Goal: Task Accomplishment & Management: Use online tool/utility

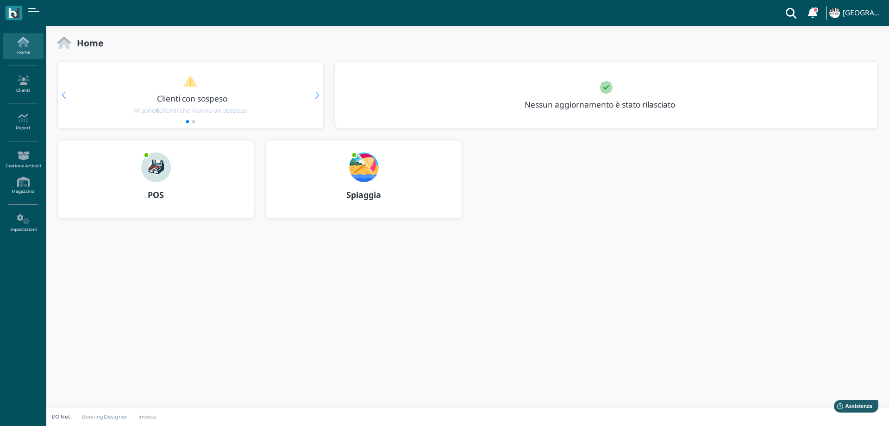
click at [363, 162] on img at bounding box center [364, 167] width 30 height 30
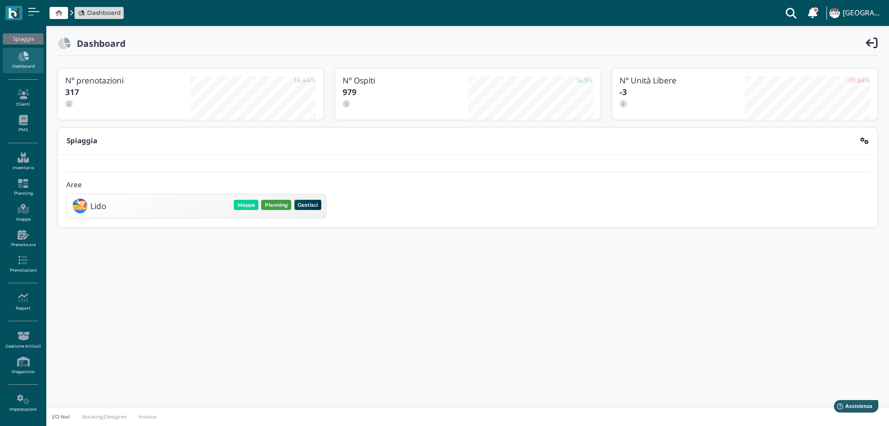
click at [273, 208] on button "Planning" at bounding box center [276, 205] width 30 height 10
